Goal: Check status: Check status

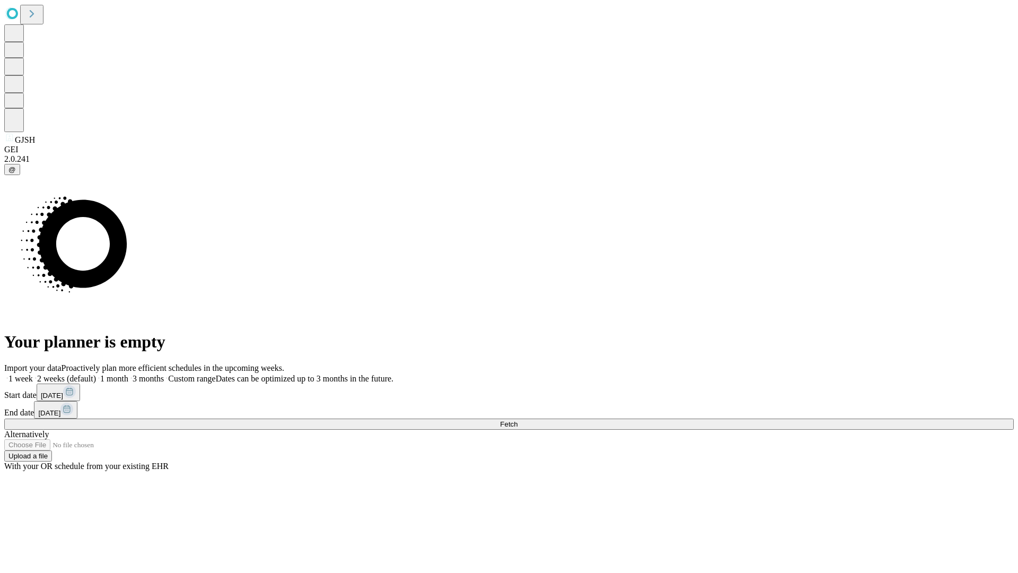
click at [518, 420] on span "Fetch" at bounding box center [508, 424] width 17 height 8
